Goal: Task Accomplishment & Management: Use online tool/utility

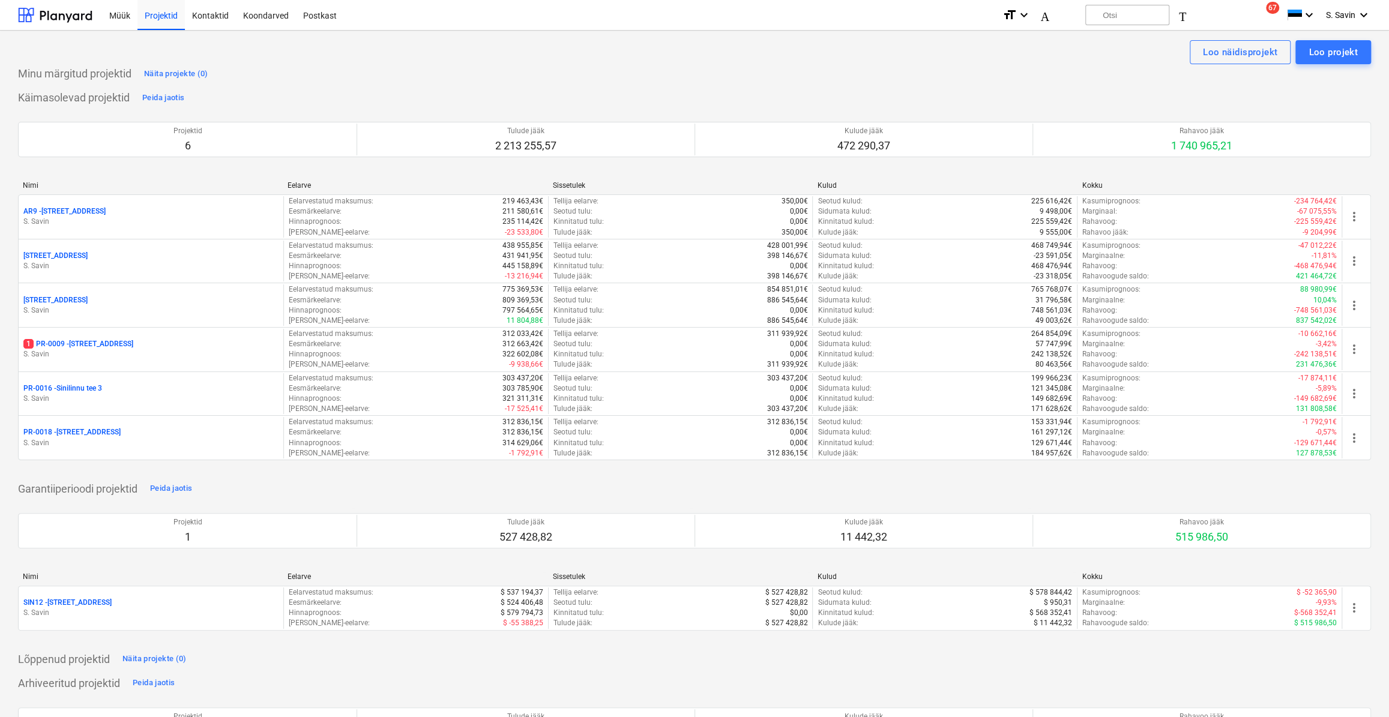
scroll to position [54, 0]
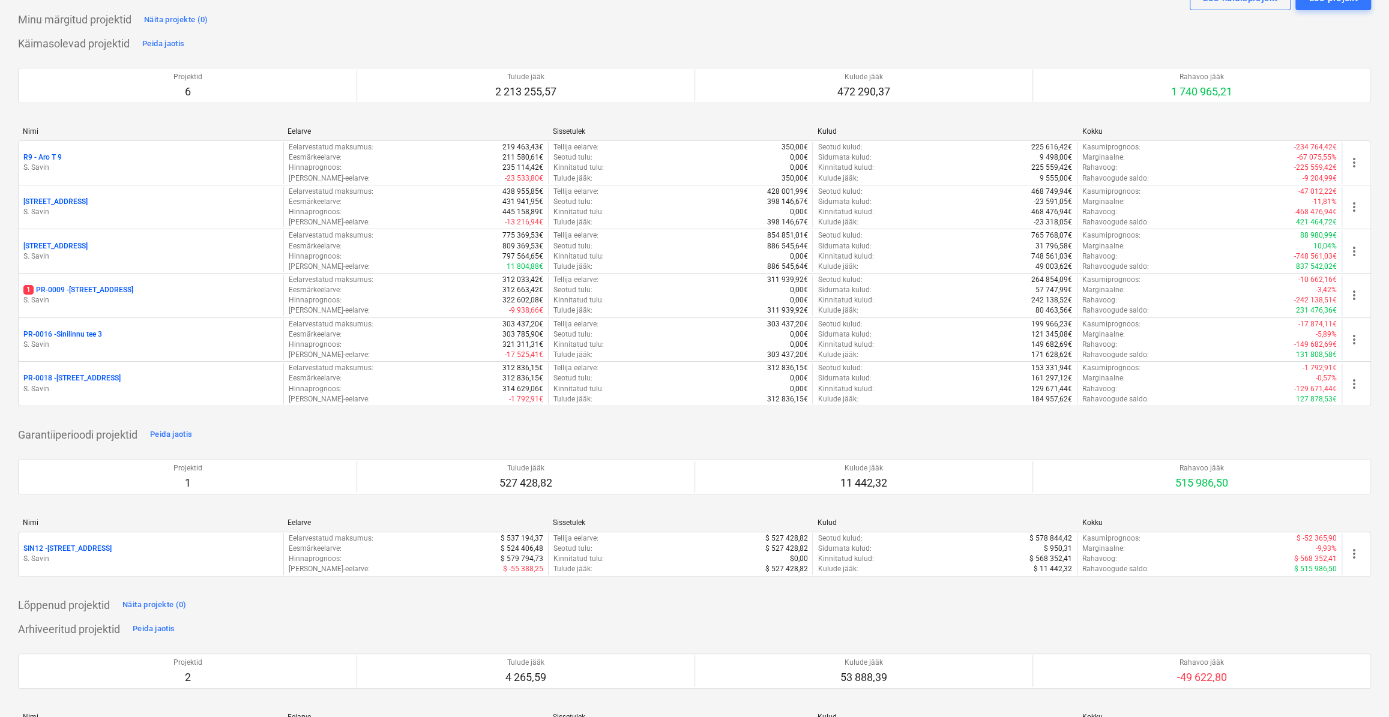
click at [172, 297] on p "S. Savin" at bounding box center [150, 300] width 255 height 10
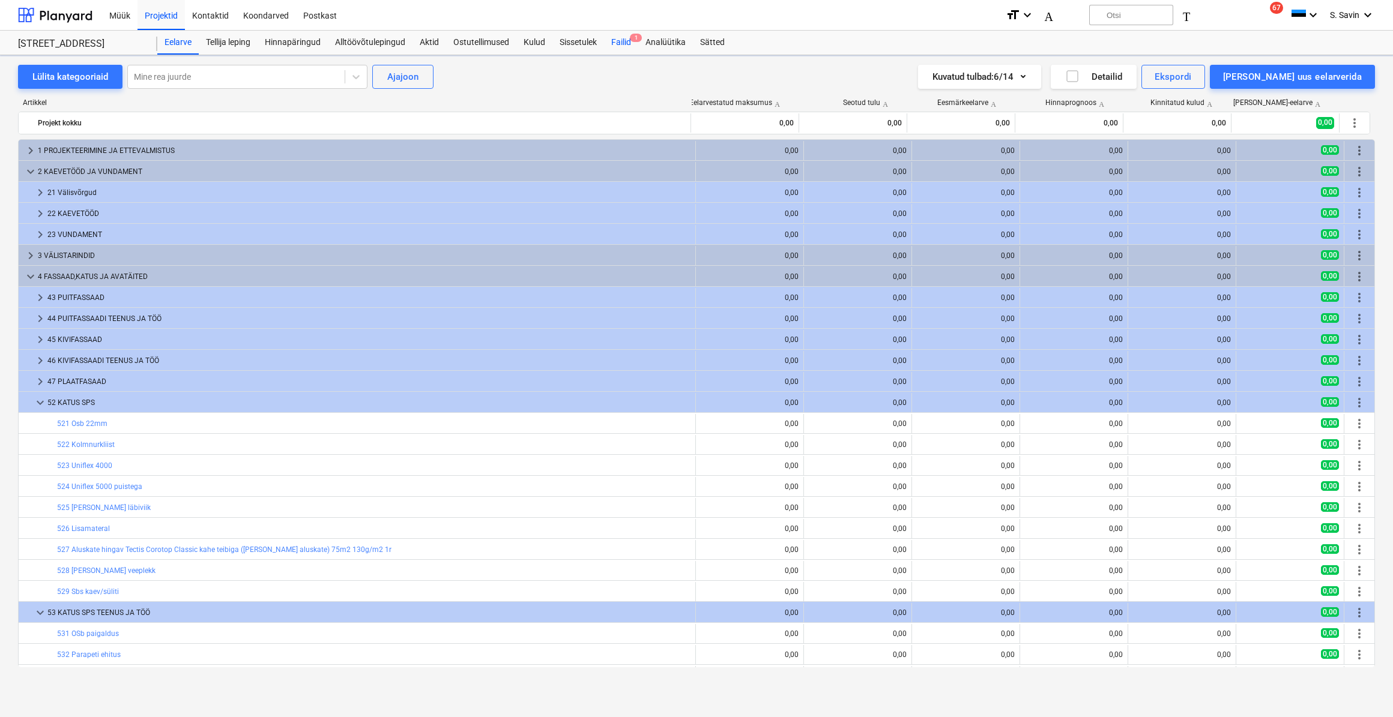
click at [626, 37] on font "Failid" at bounding box center [621, 42] width 20 height 10
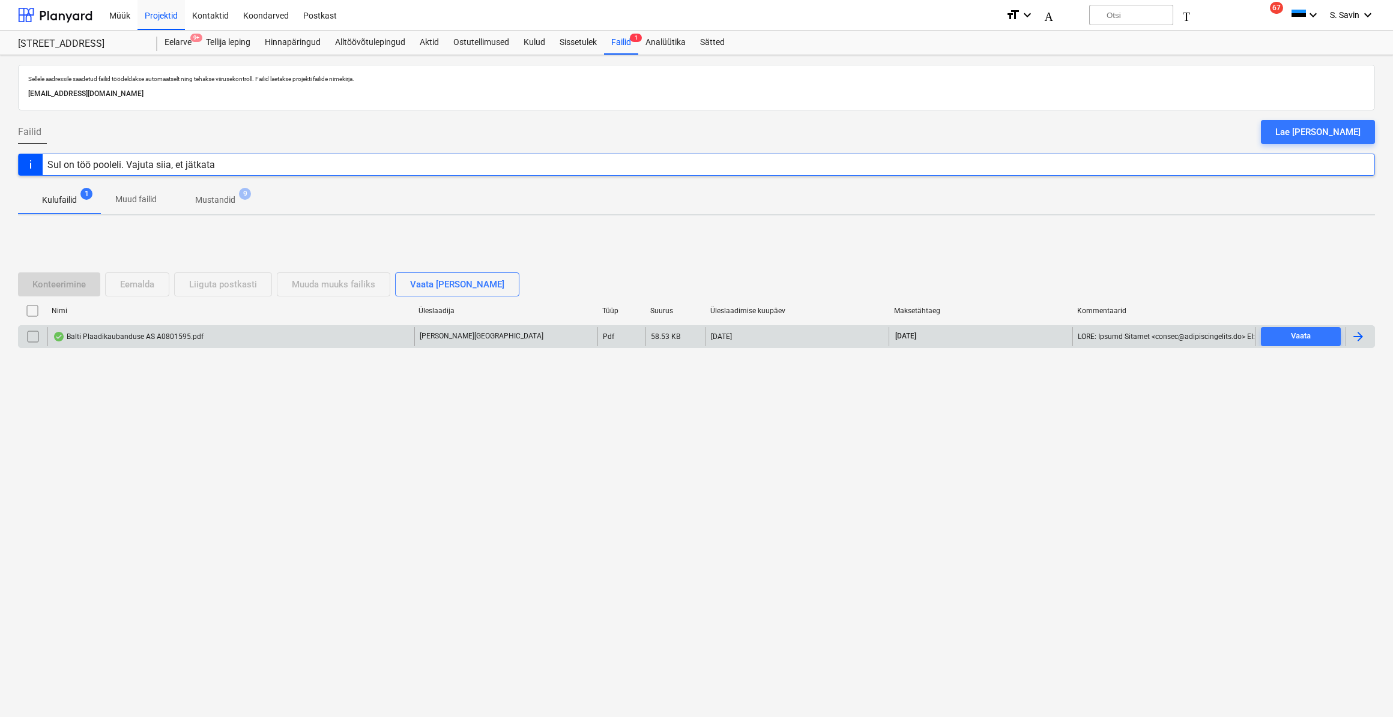
click at [175, 340] on font "Balti Plaadikaubanduse AS A0801595.pdf" at bounding box center [135, 337] width 137 height 8
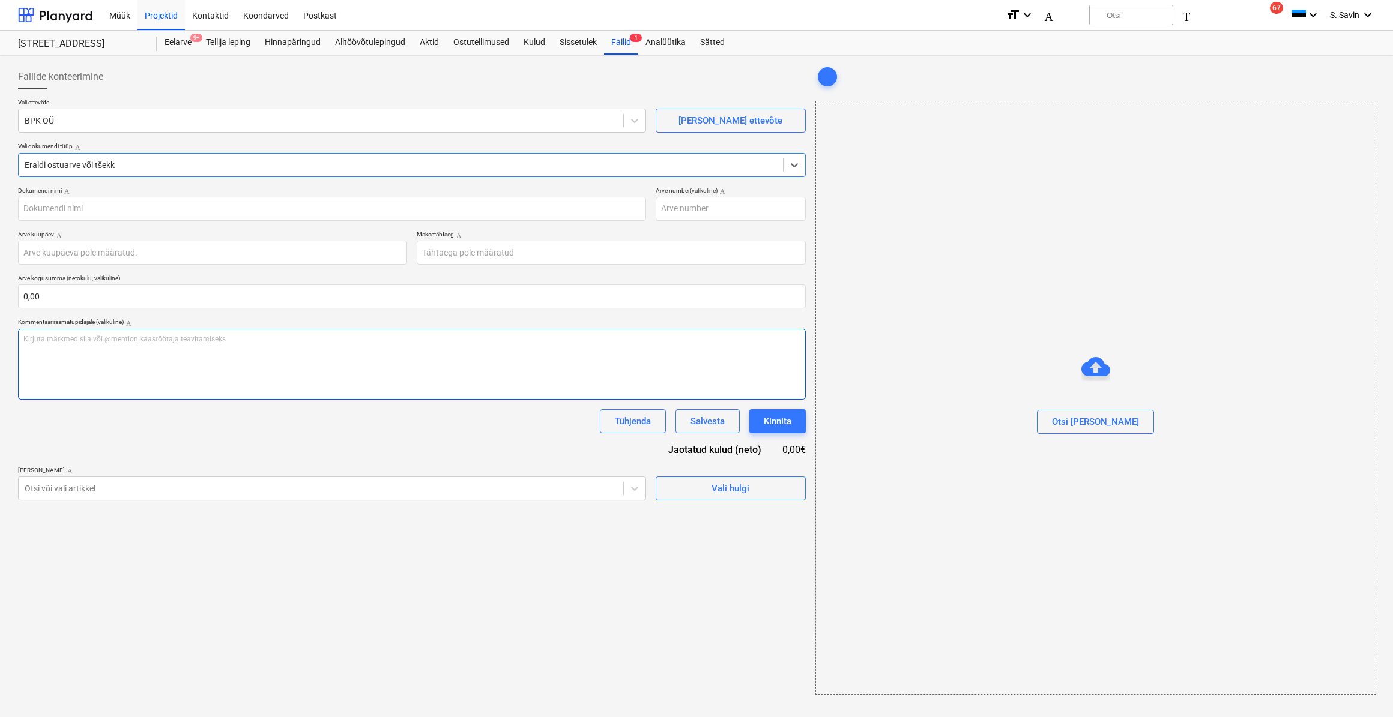
type input "A0801595"
type input "[DATE]"
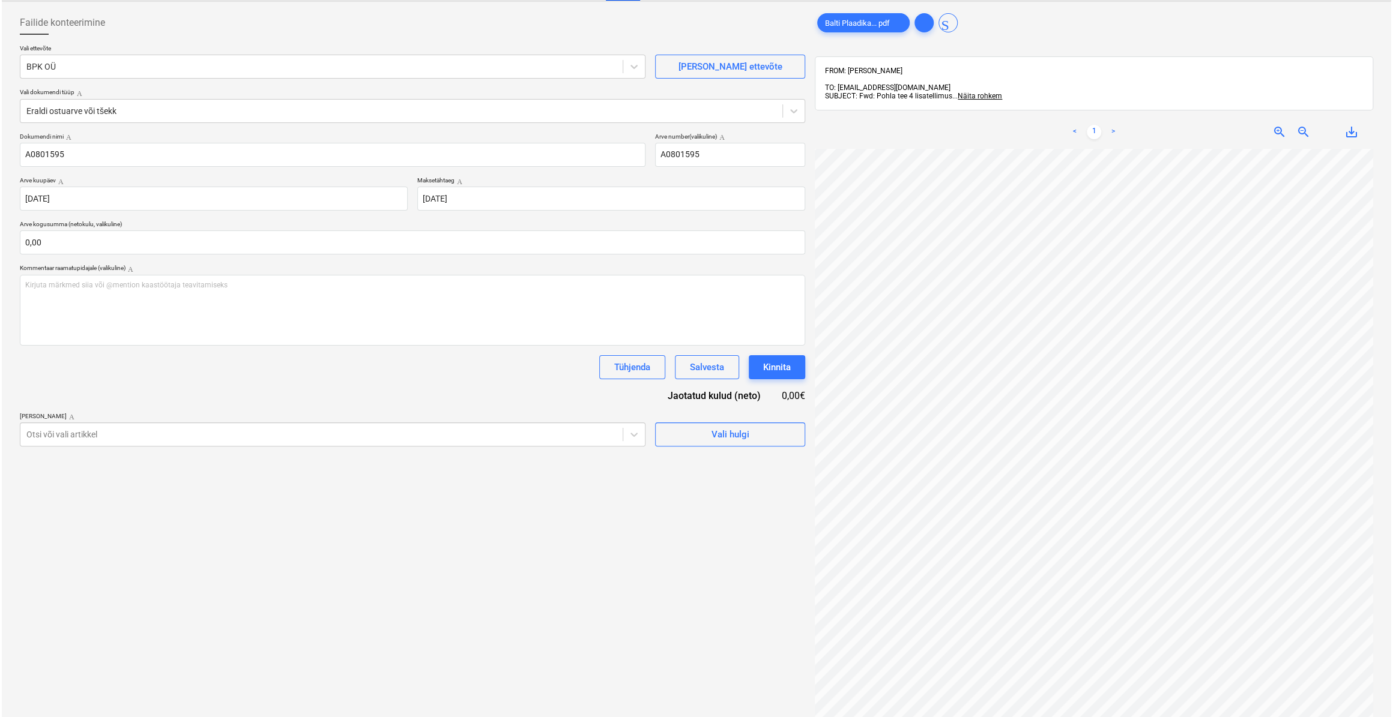
scroll to position [0, 22]
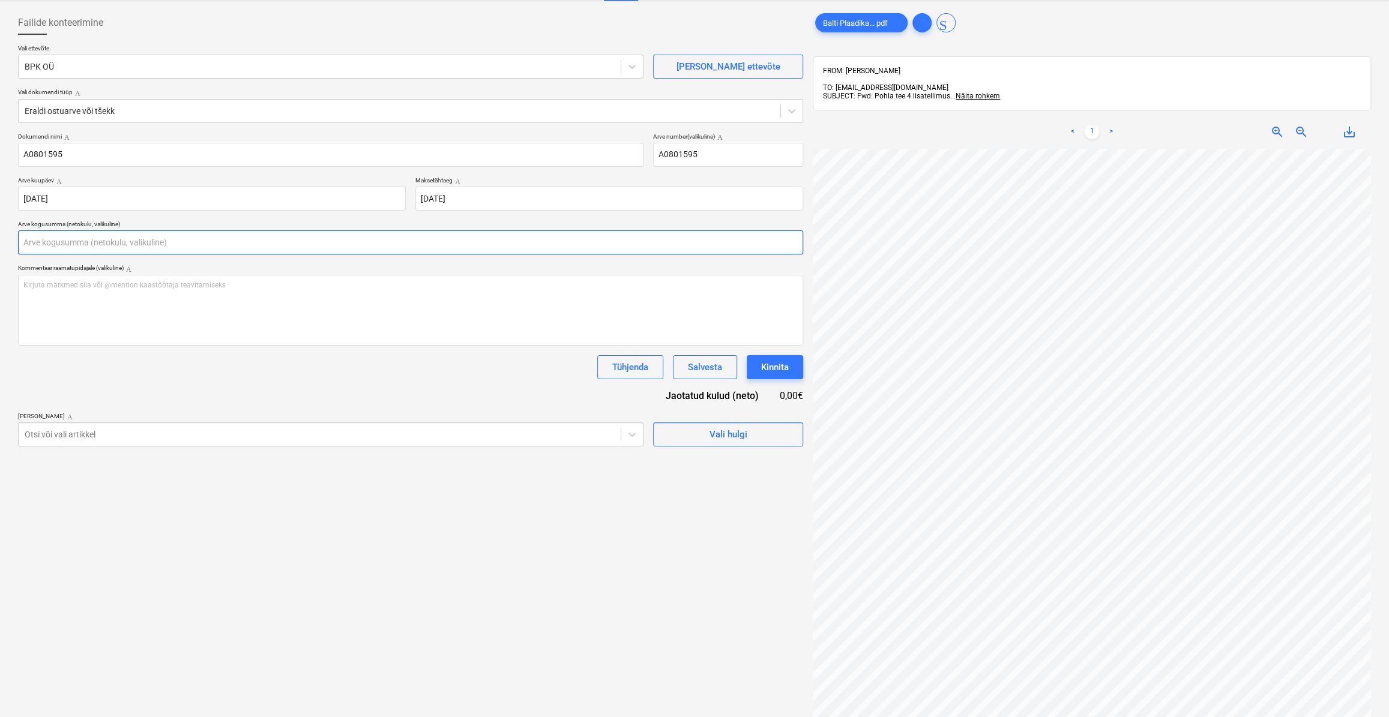
click at [127, 240] on input "text" at bounding box center [410, 243] width 785 height 24
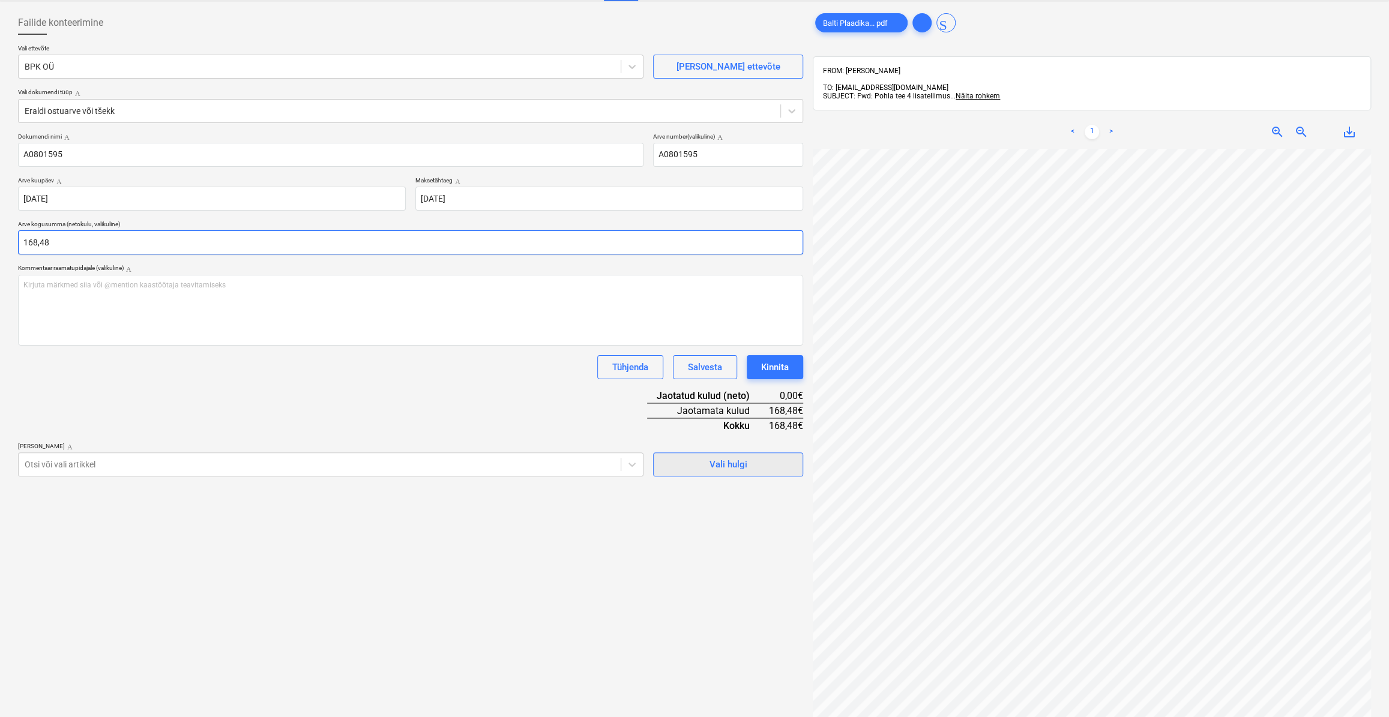
type input "168,48"
click at [699, 462] on span "Vali hulgi" at bounding box center [728, 465] width 120 height 16
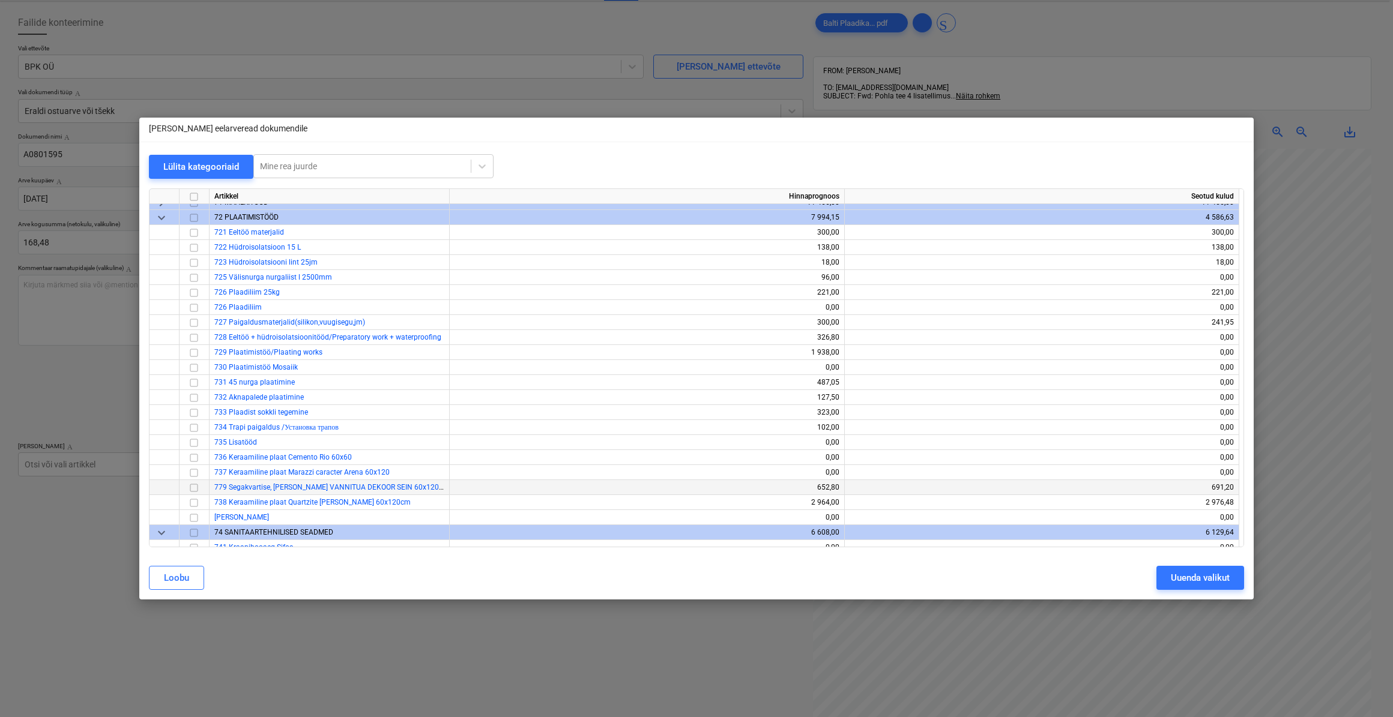
scroll to position [5511, 0]
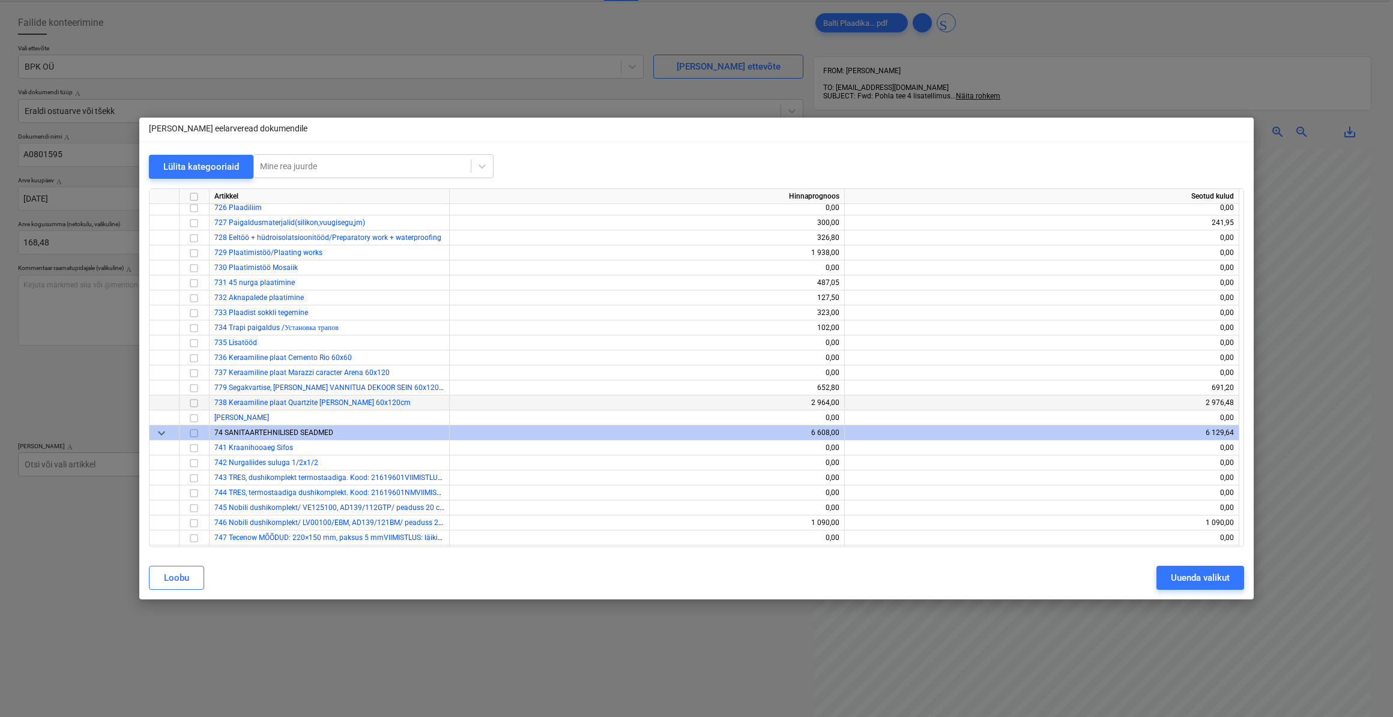
click at [195, 403] on input "checkbox" at bounding box center [194, 403] width 14 height 14
click at [1193, 573] on div "Uuenda valikut" at bounding box center [1200, 578] width 59 height 16
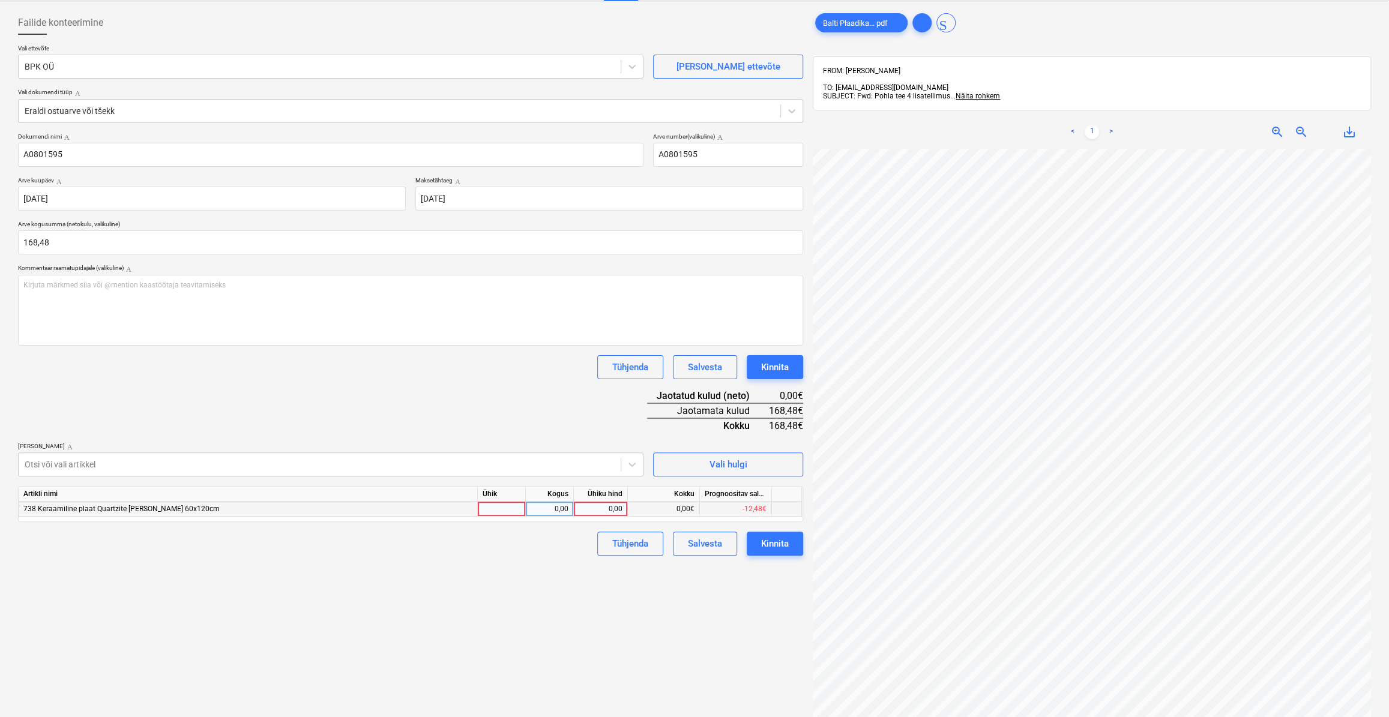
click at [518, 510] on div at bounding box center [502, 509] width 48 height 15
type input "kmpl."
click at [552, 505] on div "0,00" at bounding box center [550, 509] width 38 height 15
click at [587, 510] on div "0,00" at bounding box center [601, 509] width 44 height 15
type input "168,48"
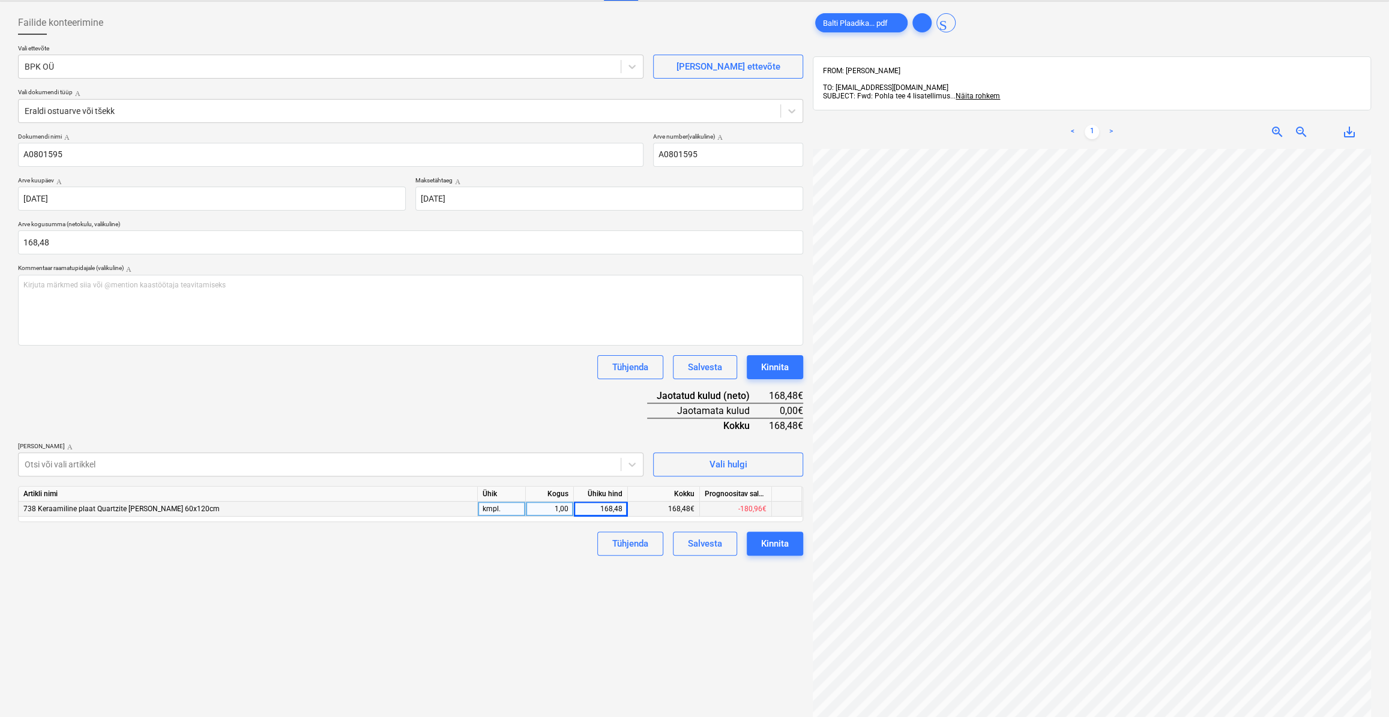
click at [588, 537] on div "Tühjenda Salvesta Kinnita" at bounding box center [695, 544] width 215 height 24
click at [759, 534] on button "Kinnita" at bounding box center [775, 544] width 56 height 24
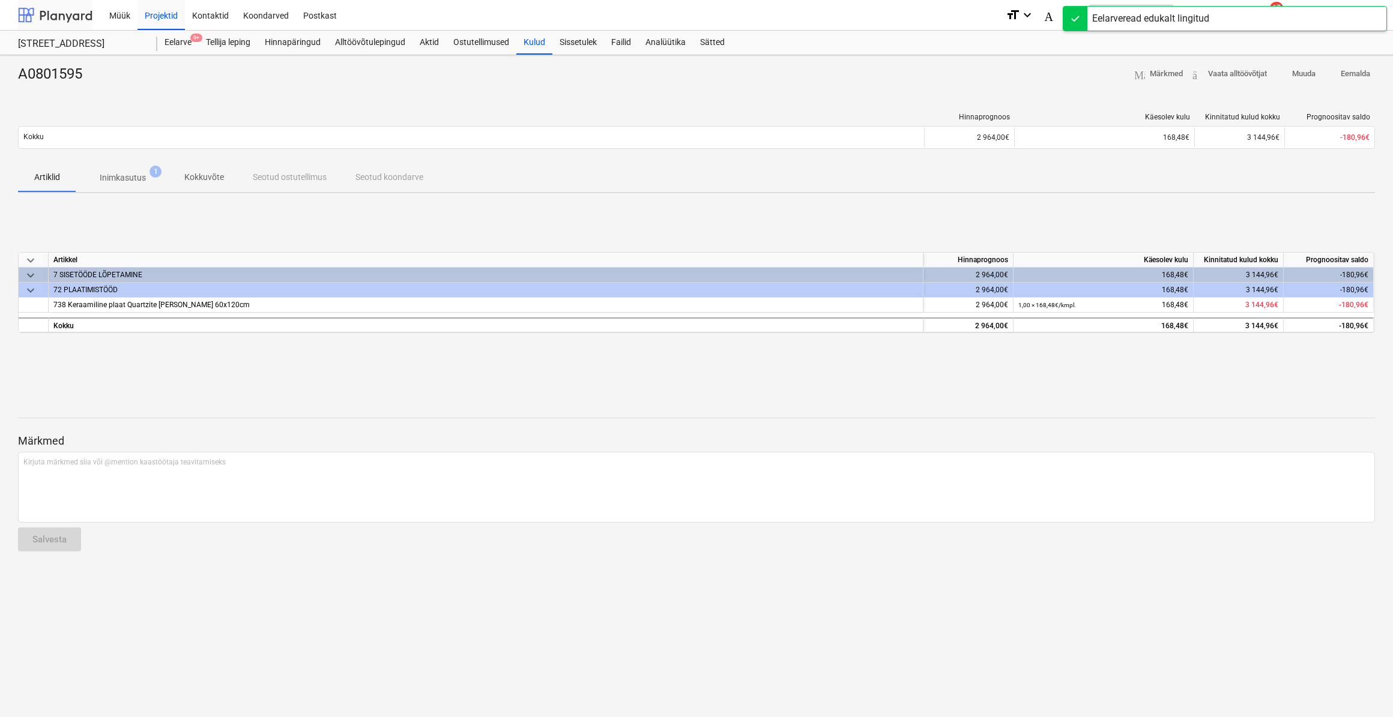
click at [66, 15] on div at bounding box center [55, 15] width 74 height 30
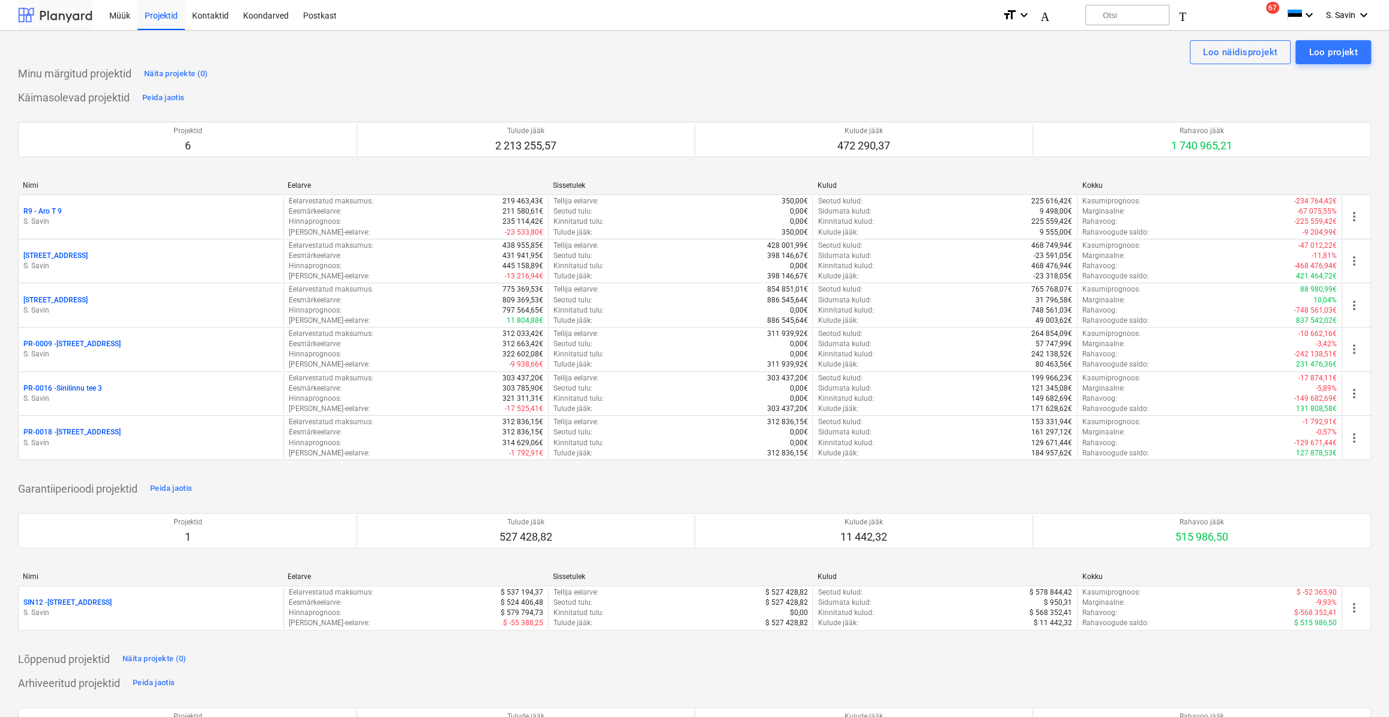
click at [67, 18] on div at bounding box center [55, 15] width 74 height 30
click at [1269, 13] on span "67" at bounding box center [1272, 8] width 13 height 12
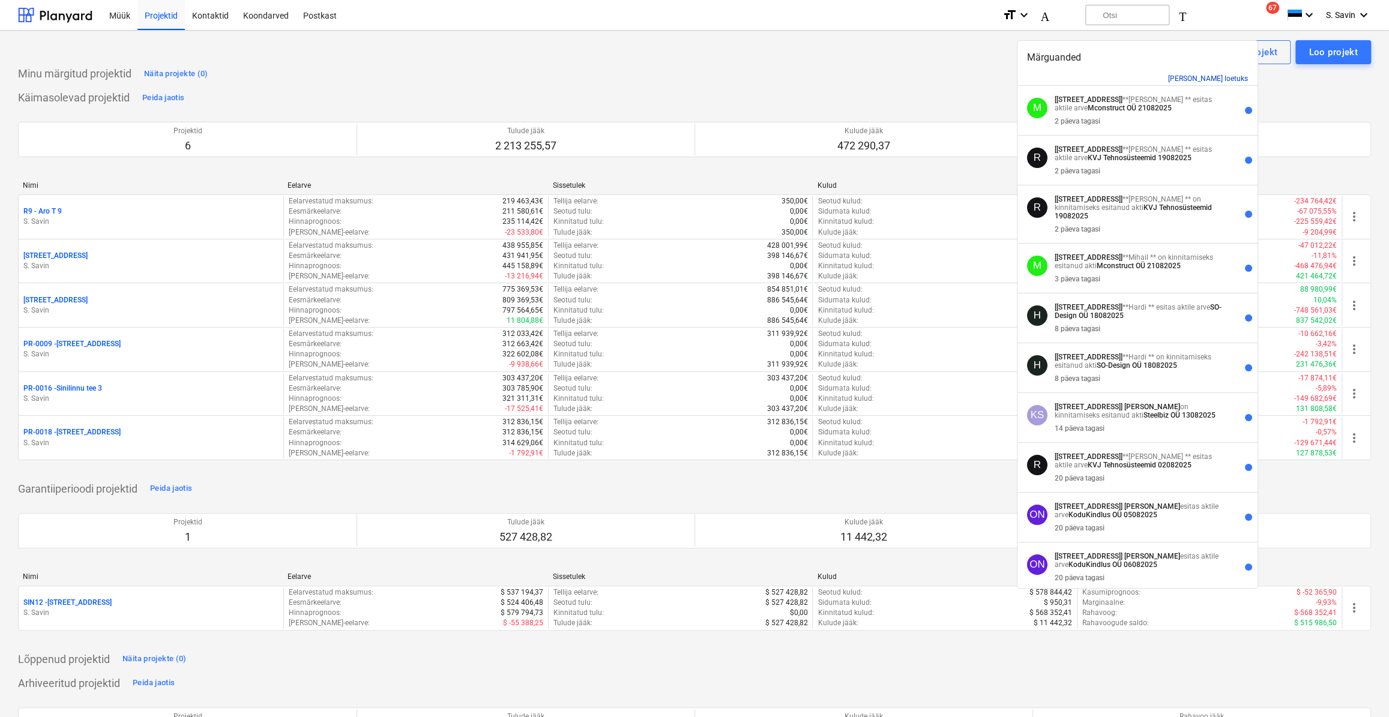
click at [1217, 80] on button "[PERSON_NAME] loetuks" at bounding box center [1208, 78] width 80 height 8
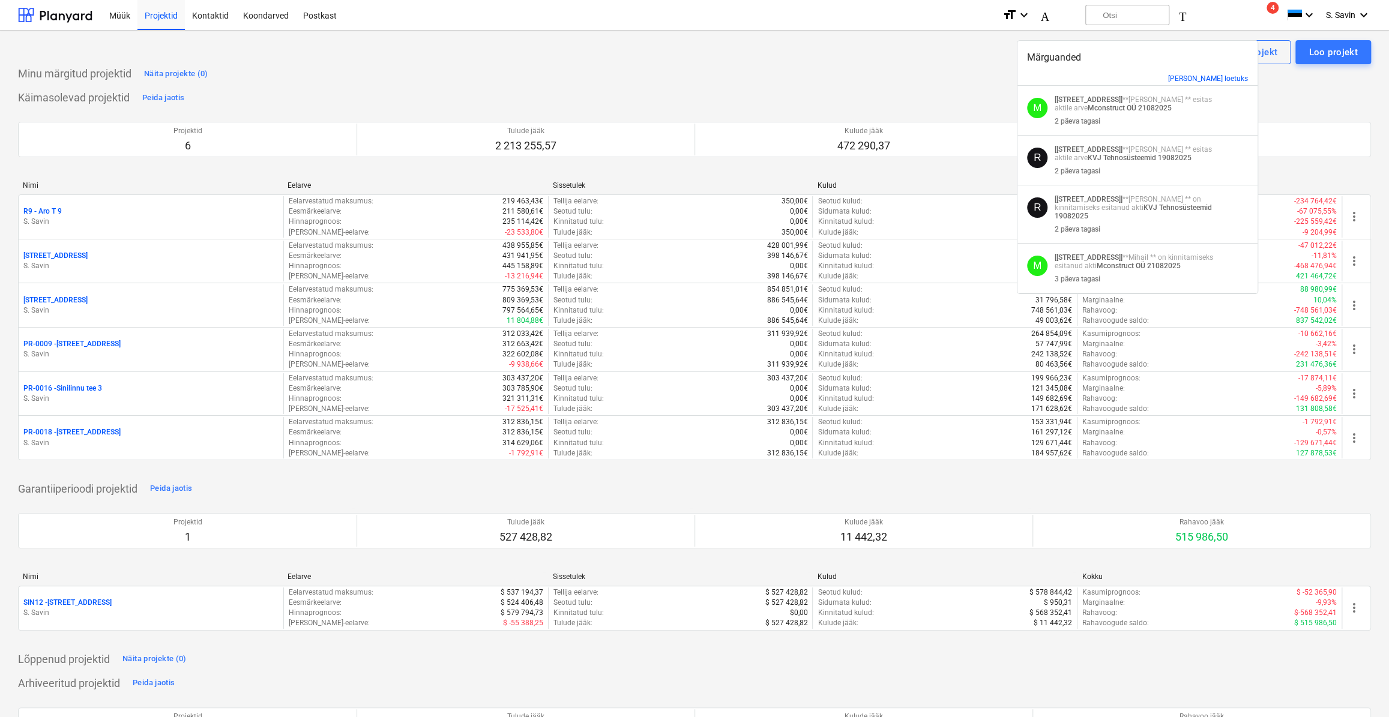
click at [926, 85] on div "Minu märgitud projektid Näita projekte (0) Käimasolevad projektid Peida jaotis …" at bounding box center [694, 473] width 1353 height 819
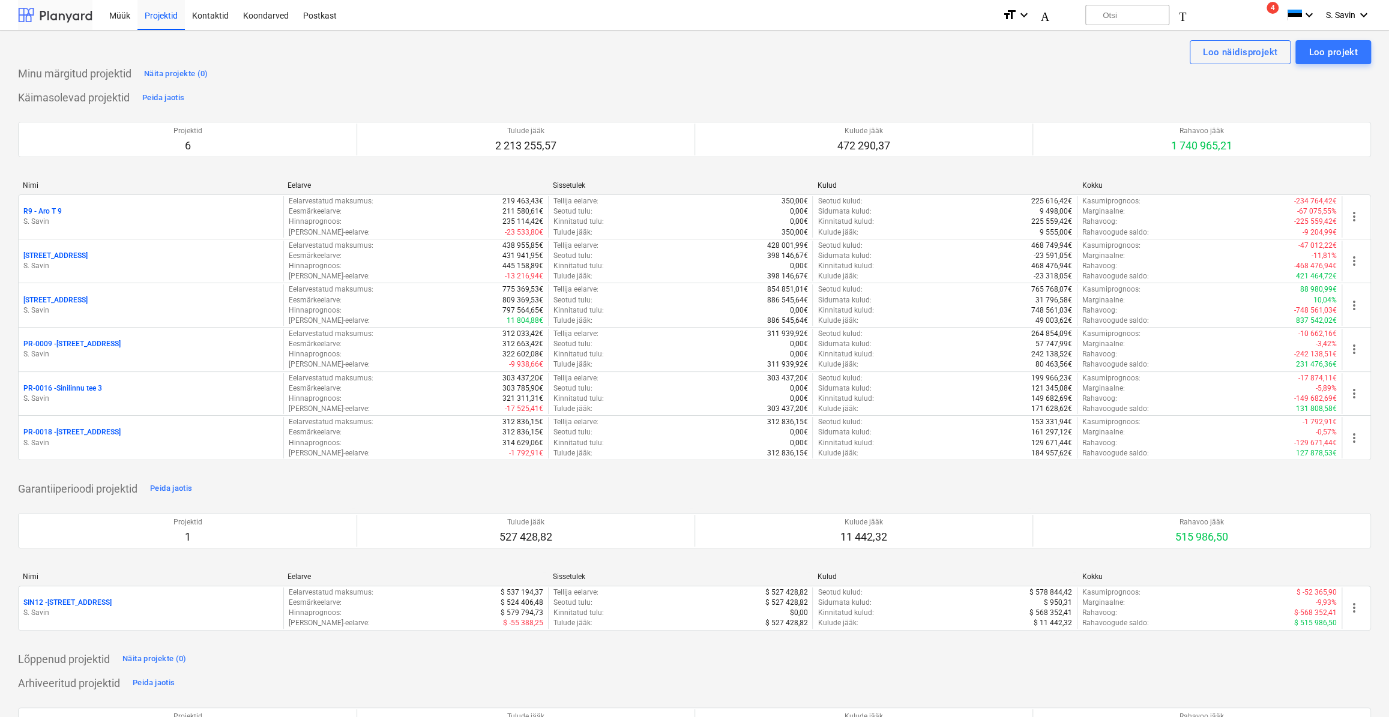
drag, startPoint x: 42, startPoint y: 14, endPoint x: 81, endPoint y: 17, distance: 39.1
click at [42, 15] on div at bounding box center [55, 15] width 74 height 30
